Goal: Task Accomplishment & Management: Manage account settings

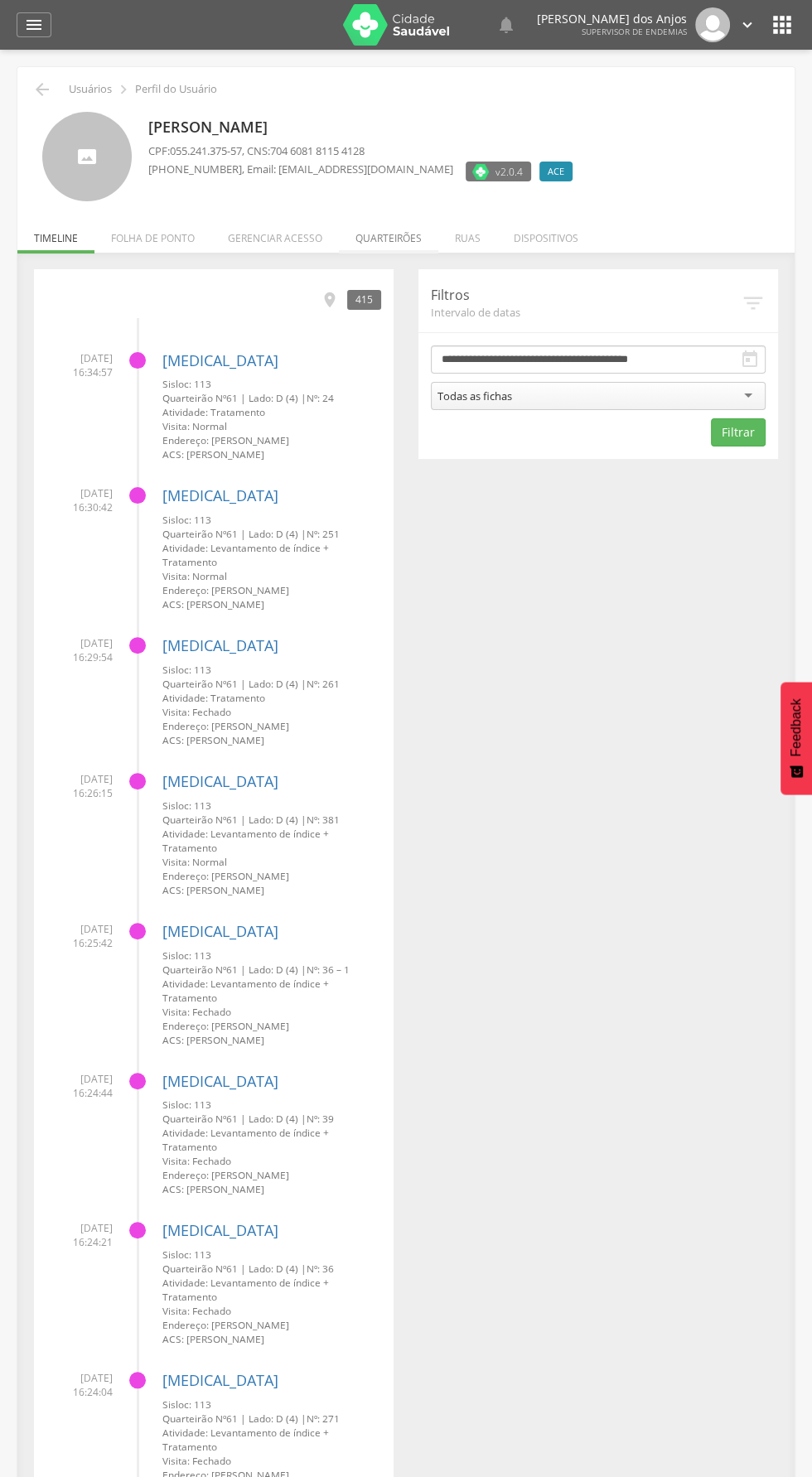
click at [381, 245] on li "Quarteirões" at bounding box center [389, 234] width 99 height 39
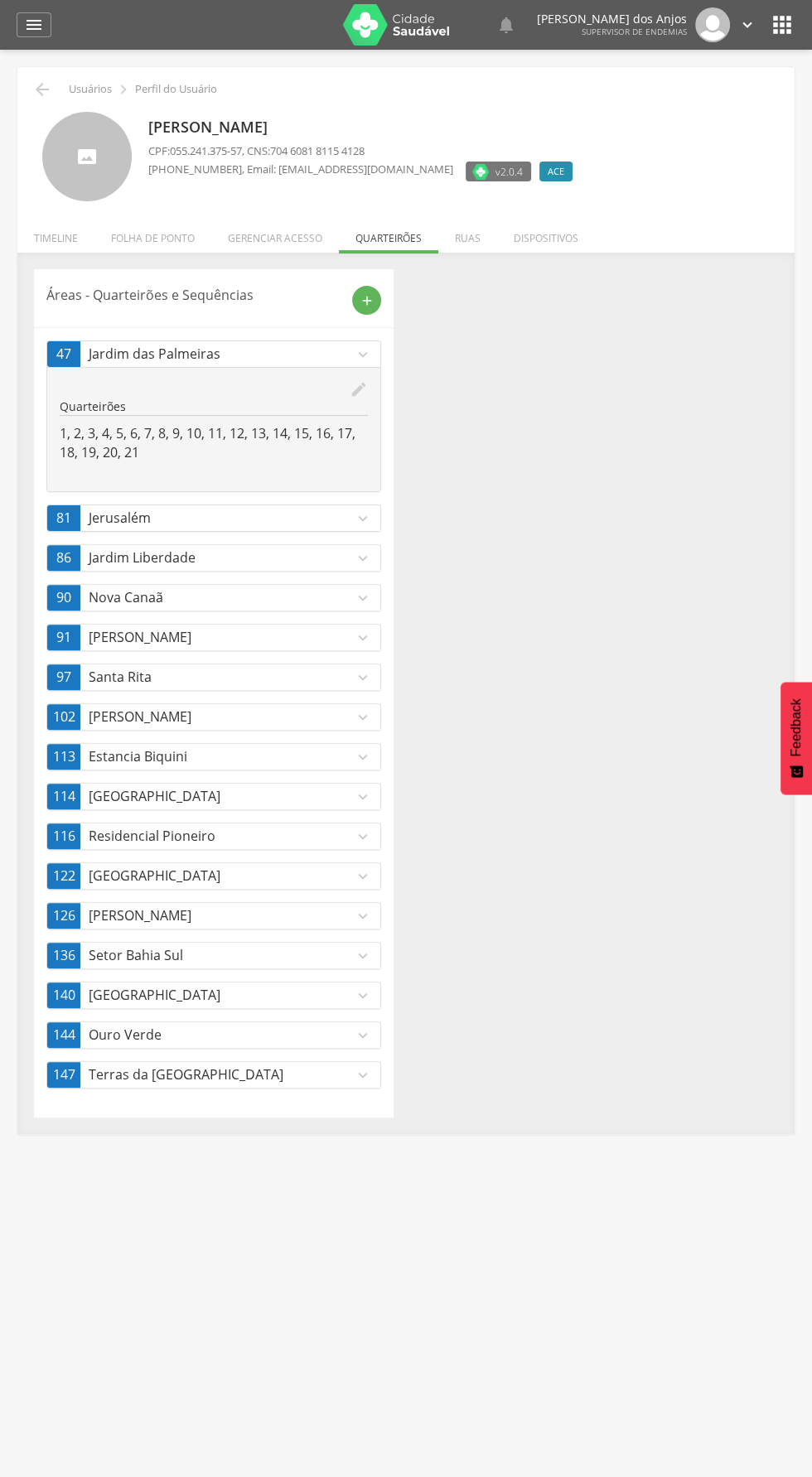
click at [342, 759] on p "Estancia Biquini" at bounding box center [221, 757] width 265 height 19
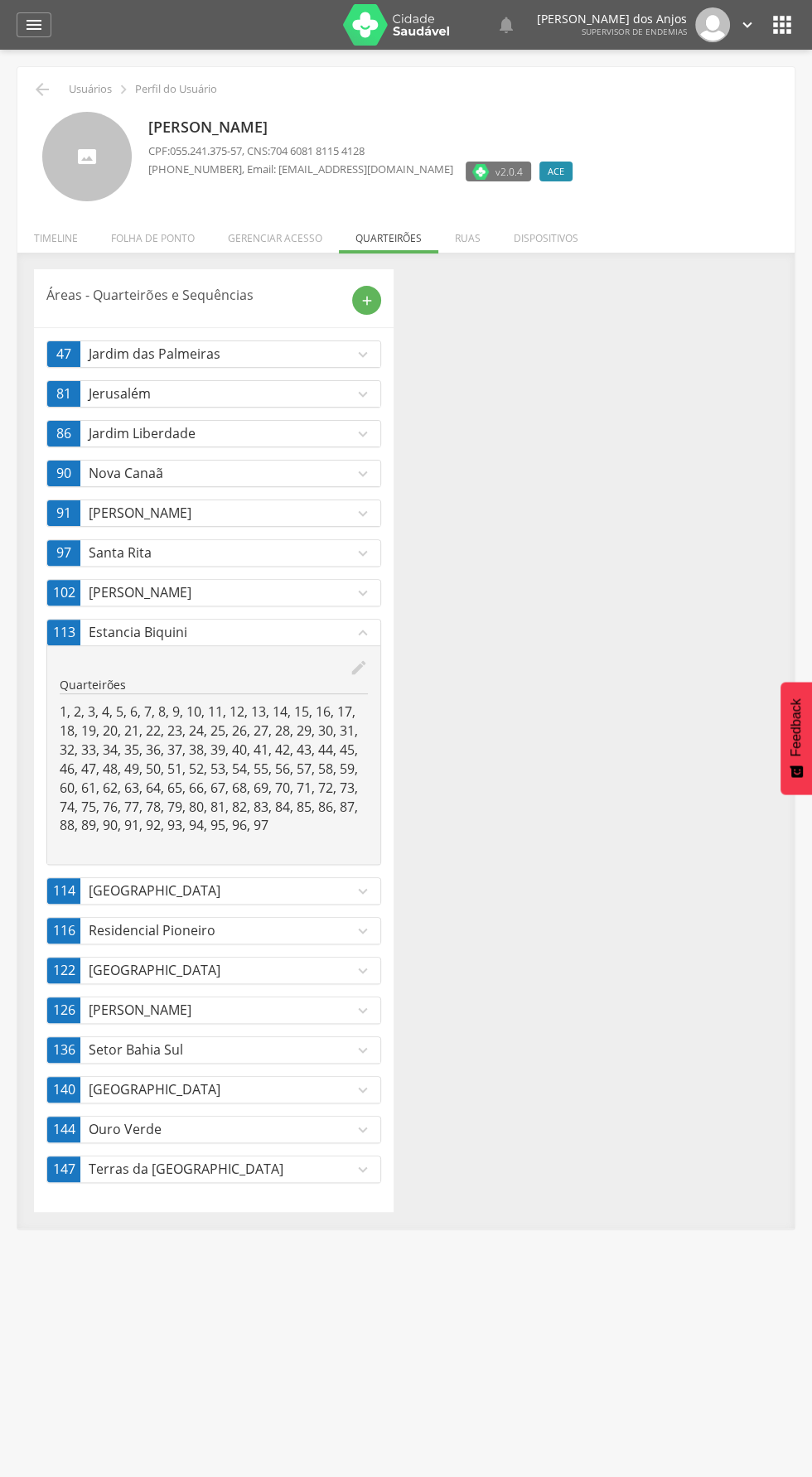
click at [364, 361] on icon "expand_more" at bounding box center [363, 355] width 18 height 18
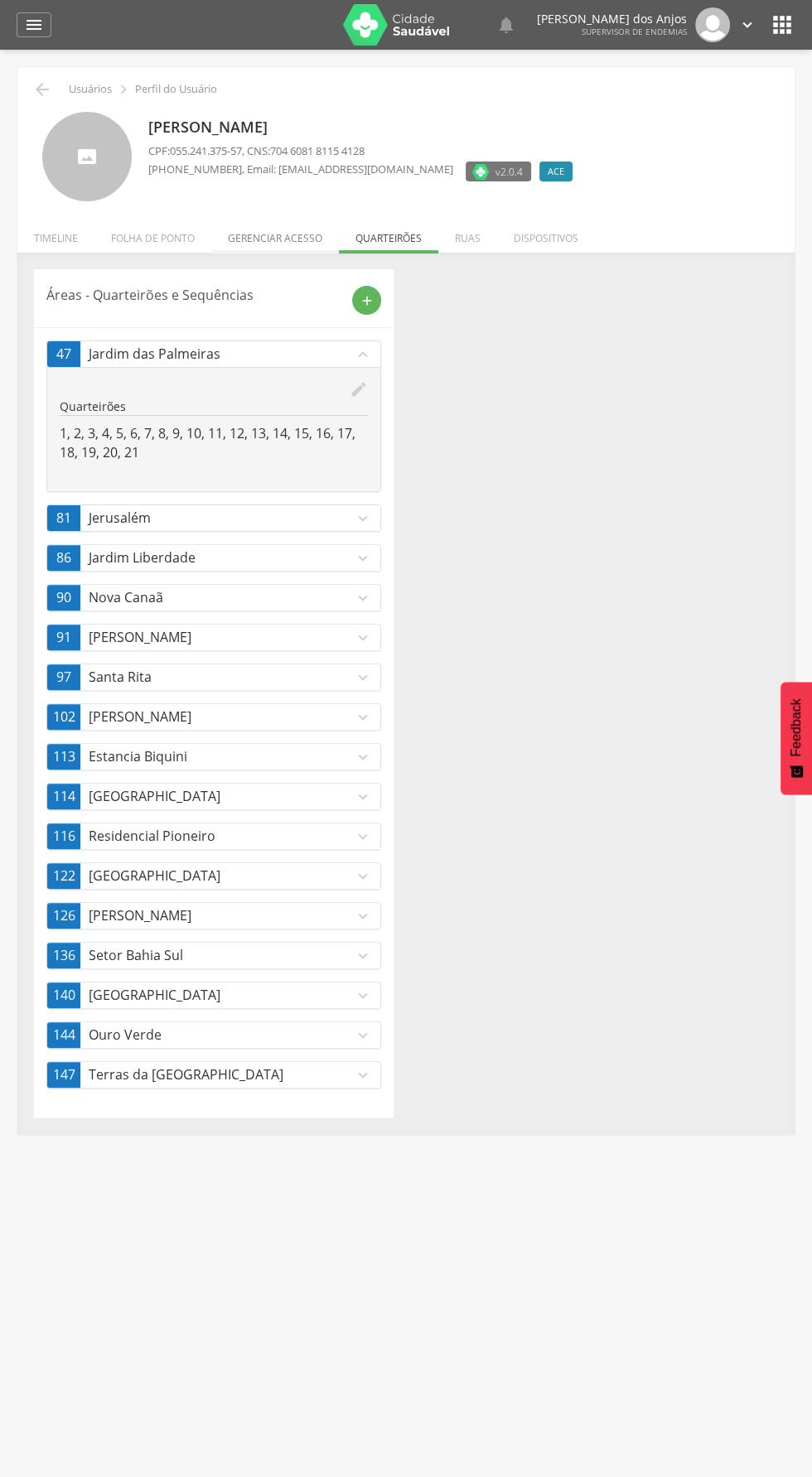
click at [266, 238] on li "Gerenciar acesso" at bounding box center [275, 234] width 128 height 39
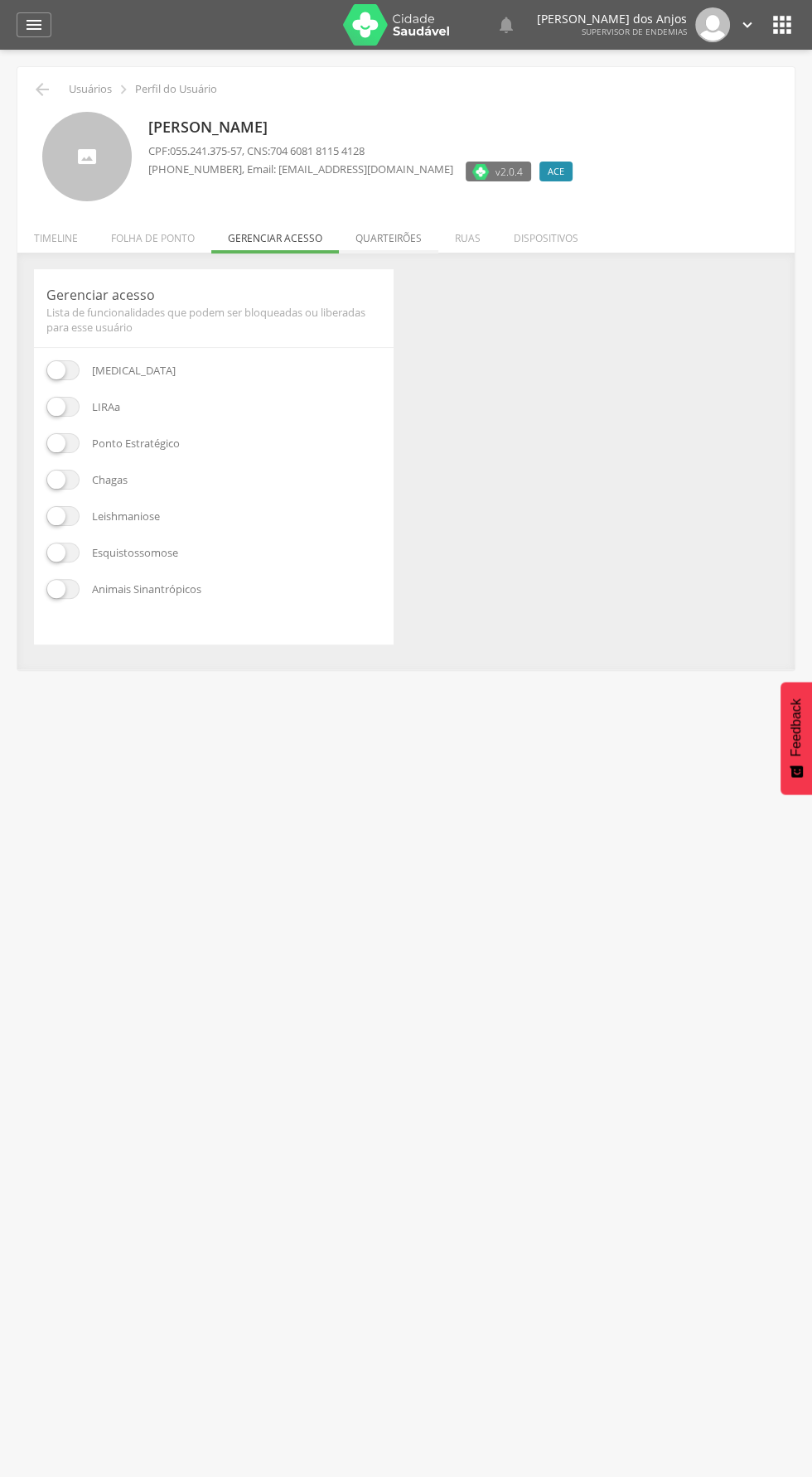
click at [390, 244] on li "Quarteirões" at bounding box center [389, 234] width 99 height 39
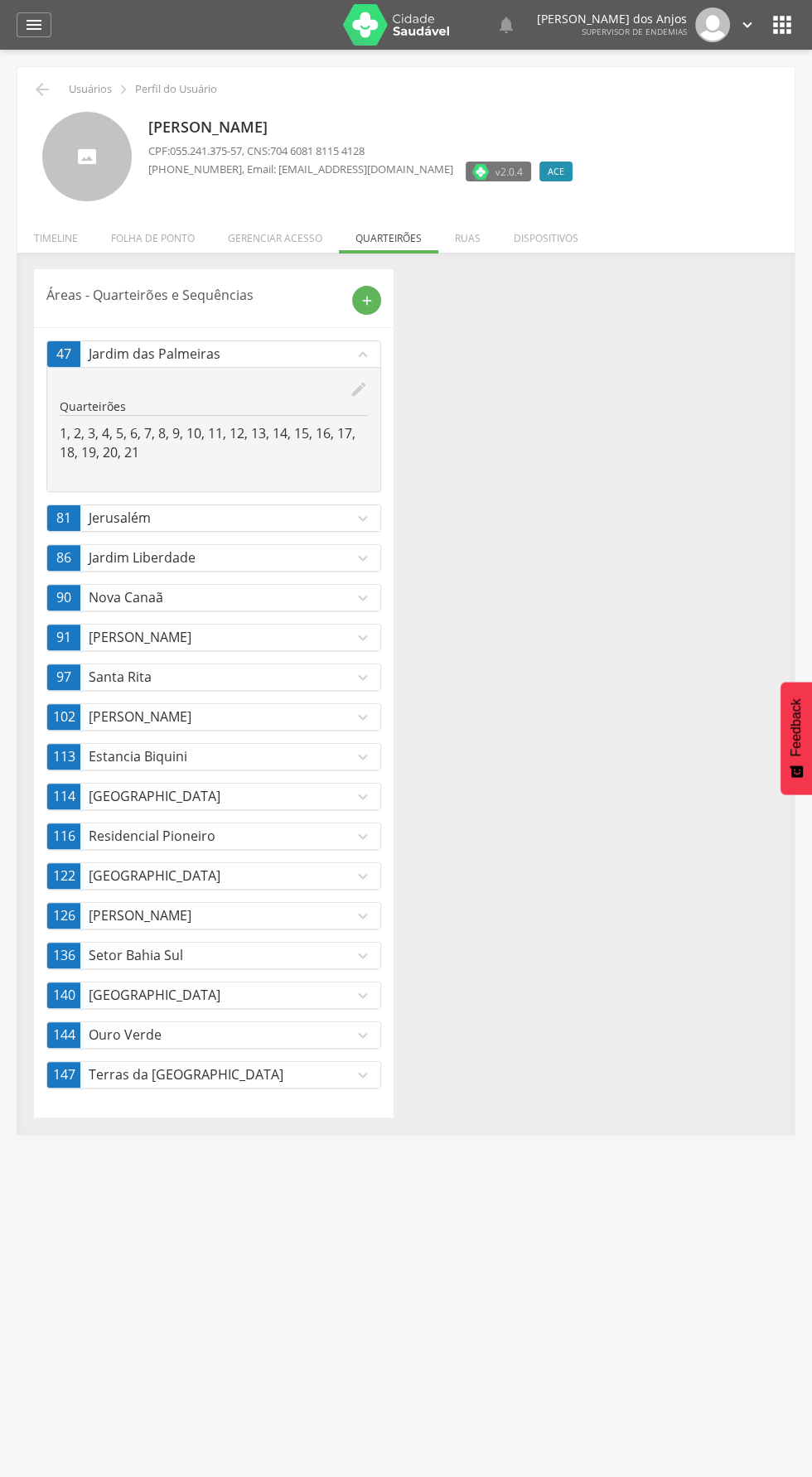
click at [363, 752] on icon "expand_more" at bounding box center [363, 758] width 18 height 18
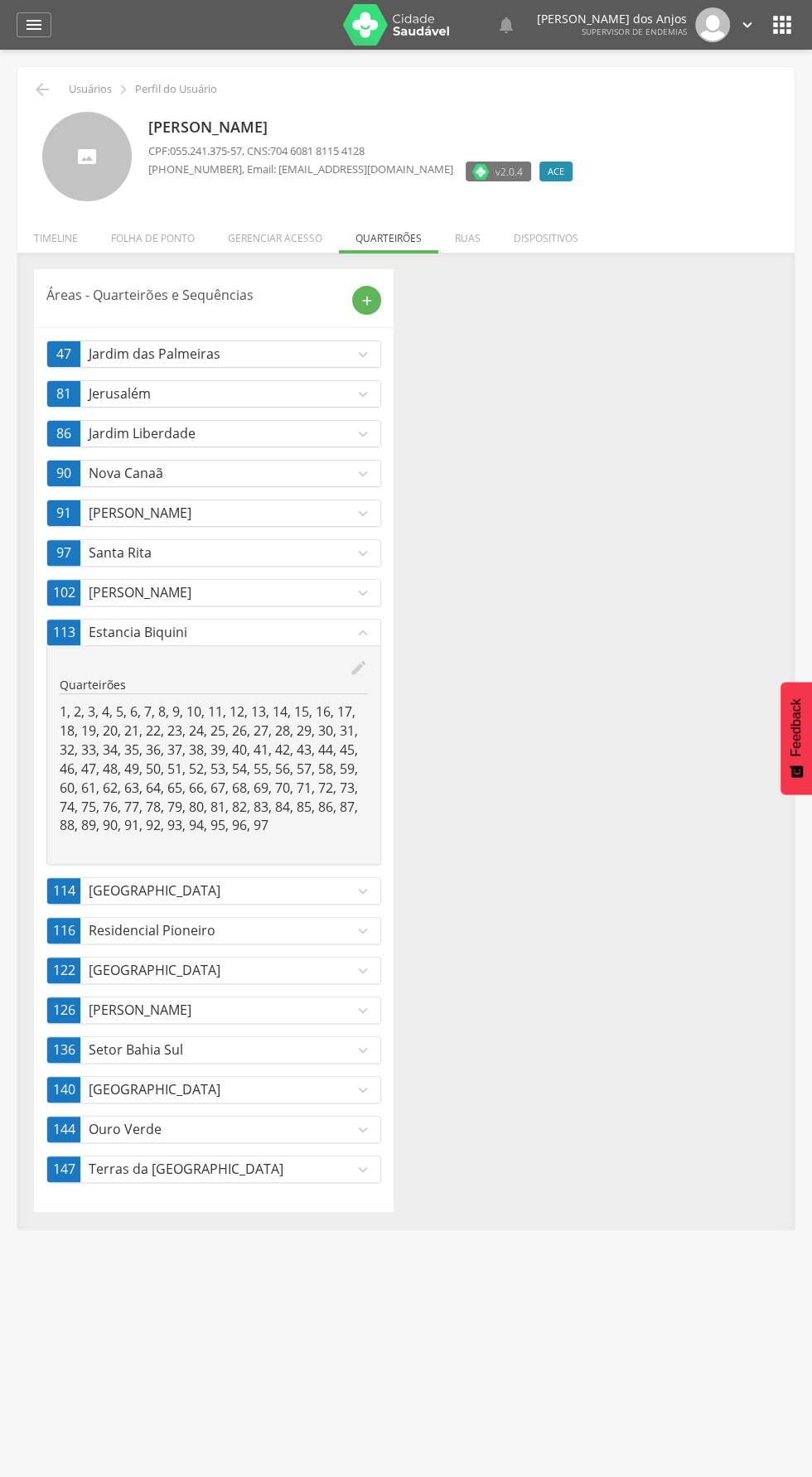
click at [364, 658] on icon "edit" at bounding box center [359, 668] width 18 height 18
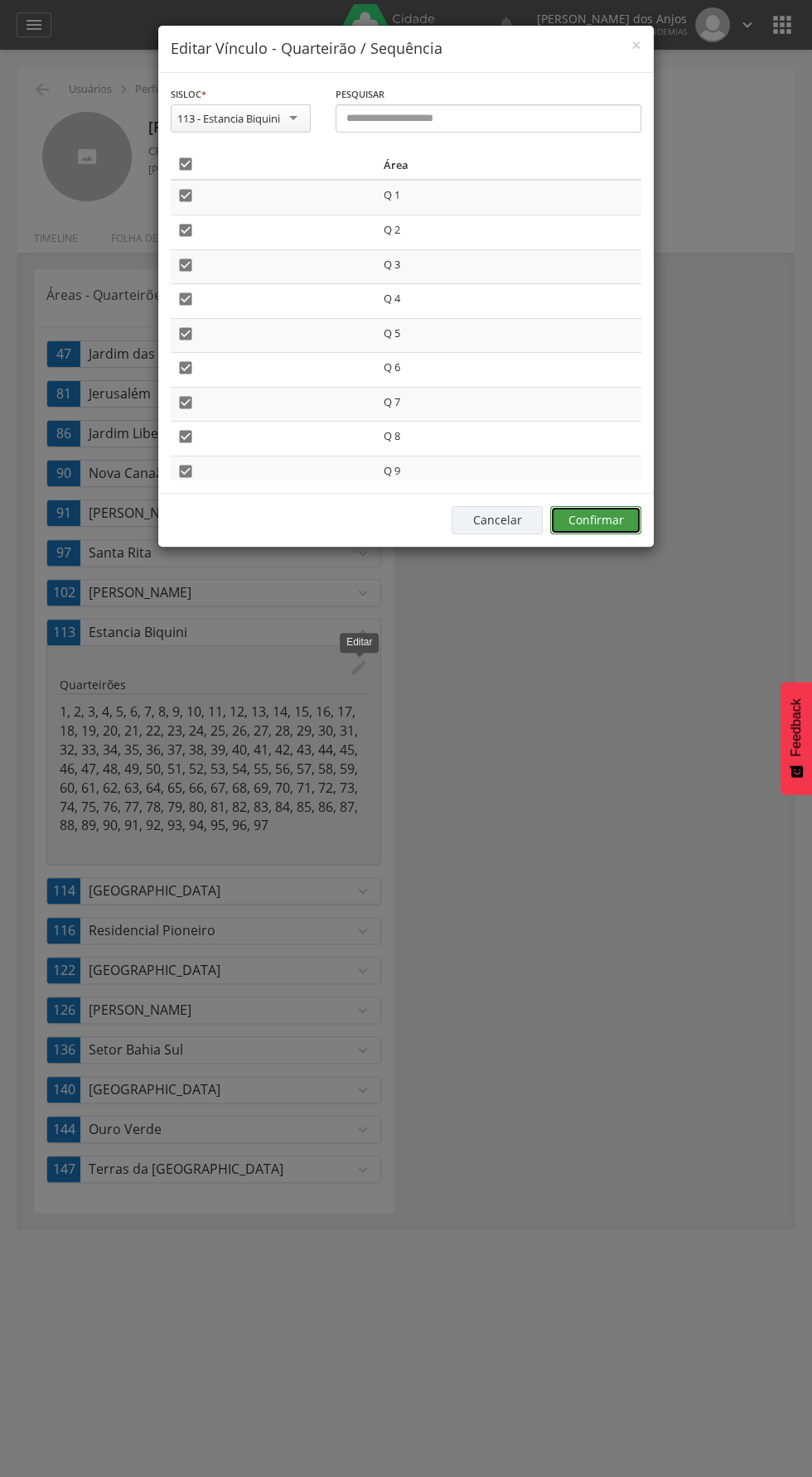
click at [591, 522] on button "Confirmar" at bounding box center [595, 521] width 91 height 29
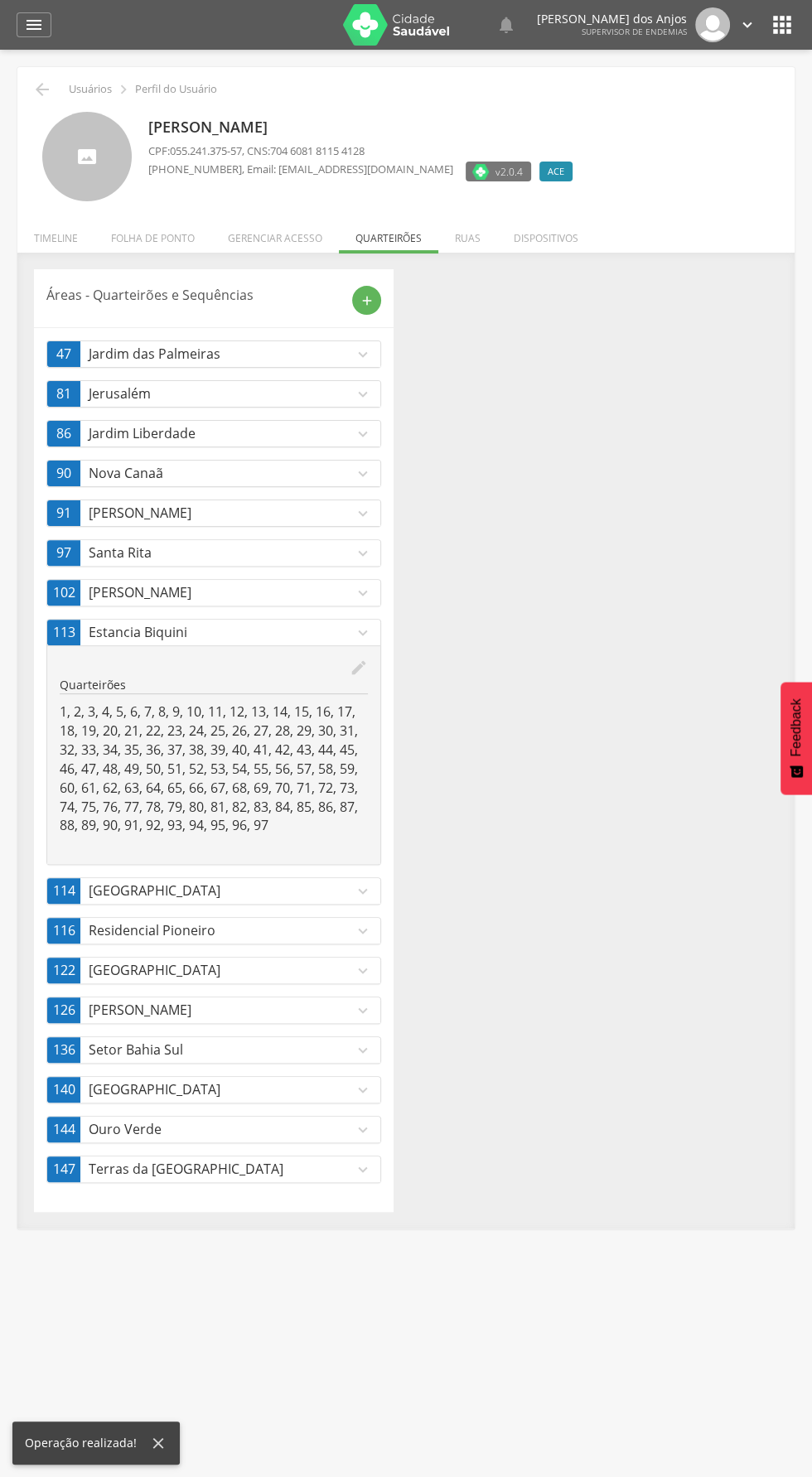
click at [366, 662] on icon "edit" at bounding box center [359, 668] width 18 height 18
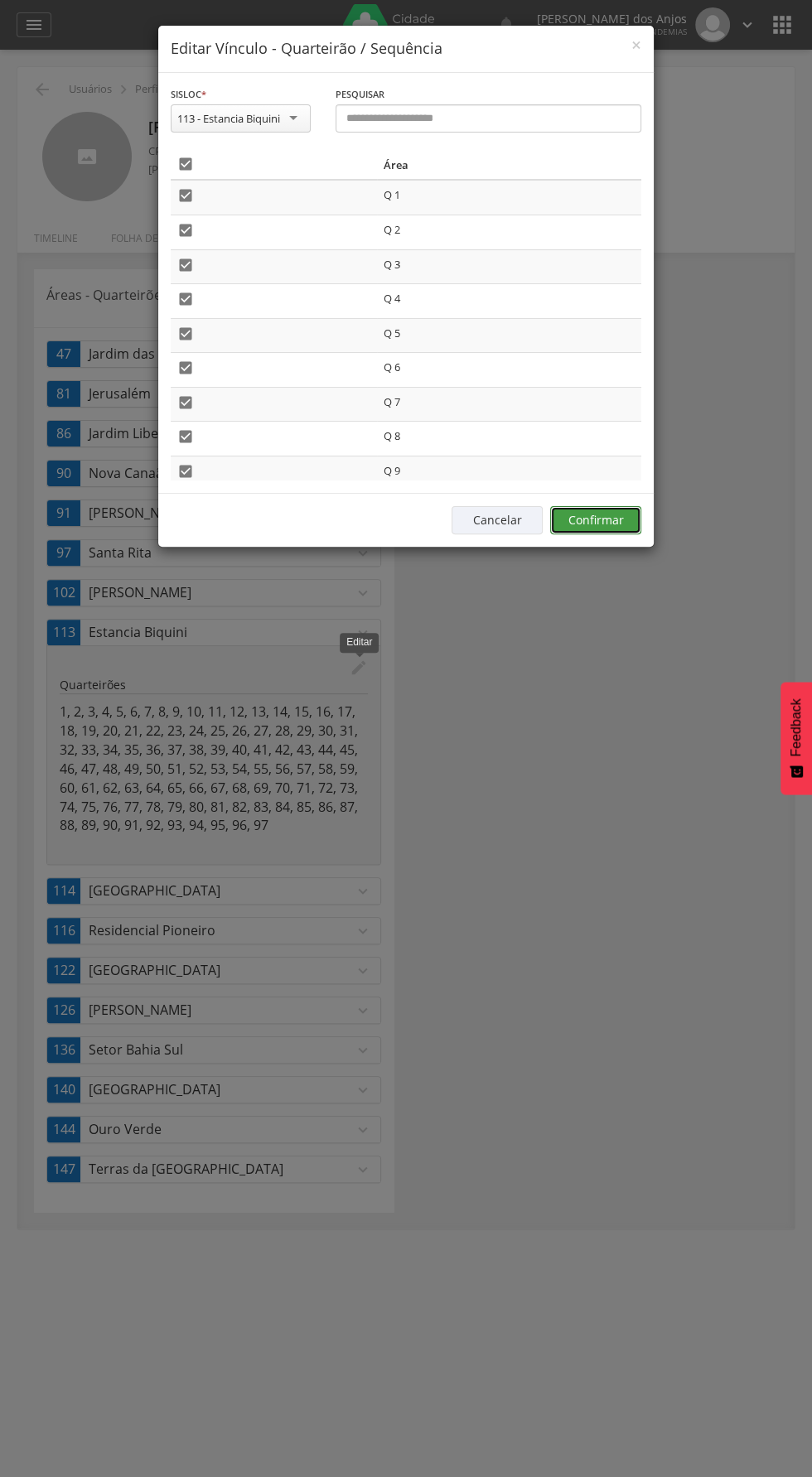
click at [606, 520] on button "Confirmar" at bounding box center [595, 521] width 91 height 29
